Goal: Register for event/course

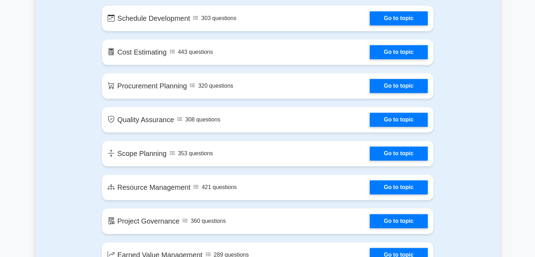
scroll to position [780, 0]
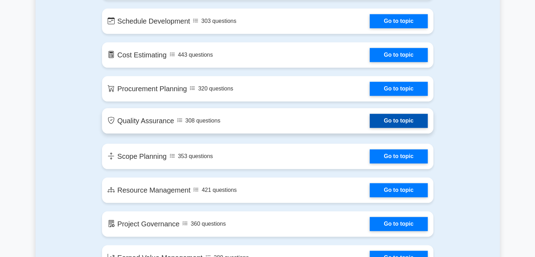
click at [405, 127] on link "Go to topic" at bounding box center [399, 121] width 58 height 14
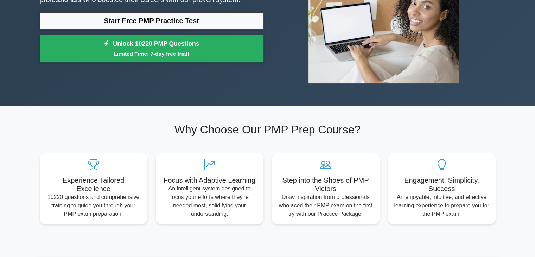
scroll to position [0, 0]
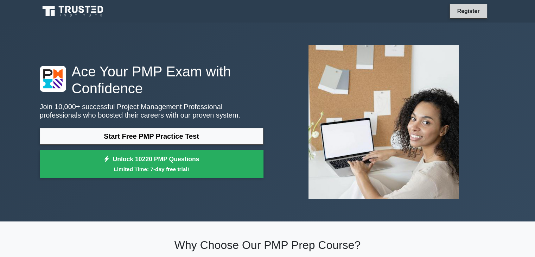
click at [460, 12] on link "Register" at bounding box center [468, 11] width 31 height 9
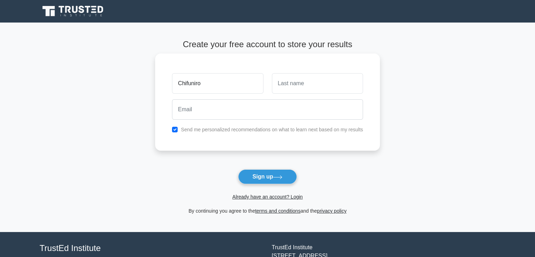
type input "Chifuniro"
click at [306, 80] on input "text" at bounding box center [317, 83] width 91 height 20
type input "Ngunda"
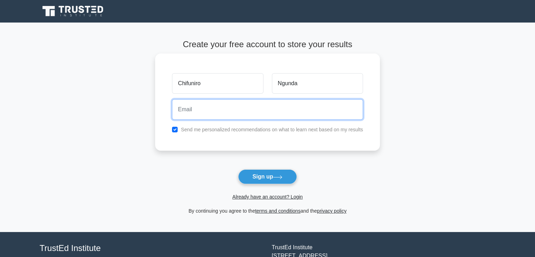
click at [208, 110] on input "email" at bounding box center [267, 109] width 191 height 20
drag, startPoint x: 204, startPoint y: 112, endPoint x: 167, endPoint y: 112, distance: 36.2
click at [167, 112] on div "Chifuniro Ngunda chifunir Send me personalized recommendations on what to learn…" at bounding box center [267, 101] width 225 height 97
type input "bac23-cngunda@mubas.ac.mw"
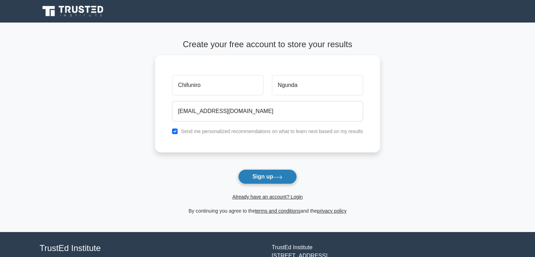
click at [280, 172] on button "Sign up" at bounding box center [267, 176] width 59 height 15
click at [281, 178] on form "Create your free account to store your results Chifuniro Ngunda bac23-cngunda@m…" at bounding box center [267, 127] width 225 height 176
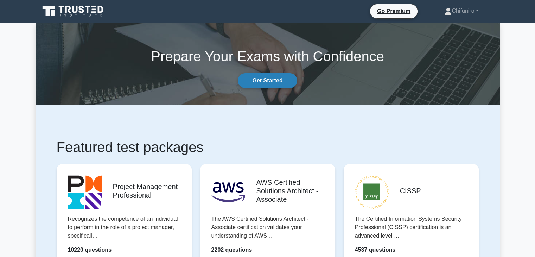
click at [271, 84] on link "Get Started" at bounding box center [267, 80] width 59 height 15
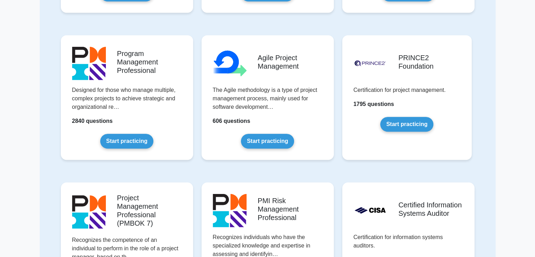
scroll to position [382, 0]
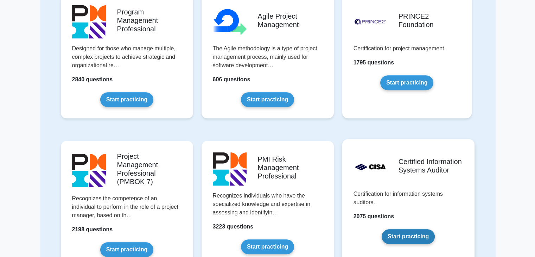
click at [417, 238] on link "Start practicing" at bounding box center [408, 236] width 53 height 15
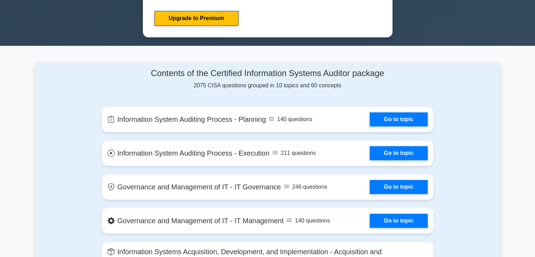
scroll to position [429, 0]
